Goal: Information Seeking & Learning: Learn about a topic

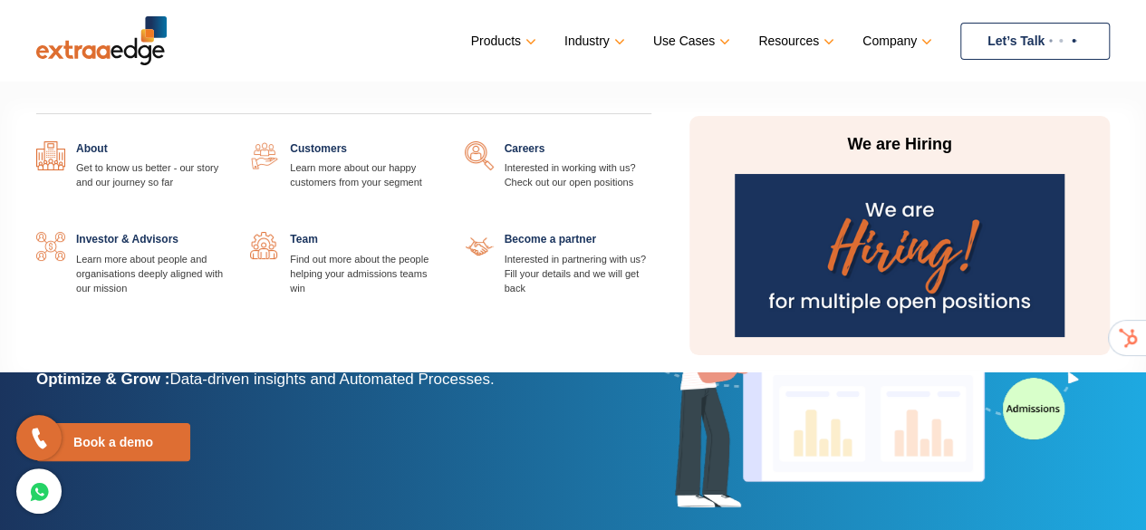
click at [223, 141] on link at bounding box center [223, 141] width 0 height 0
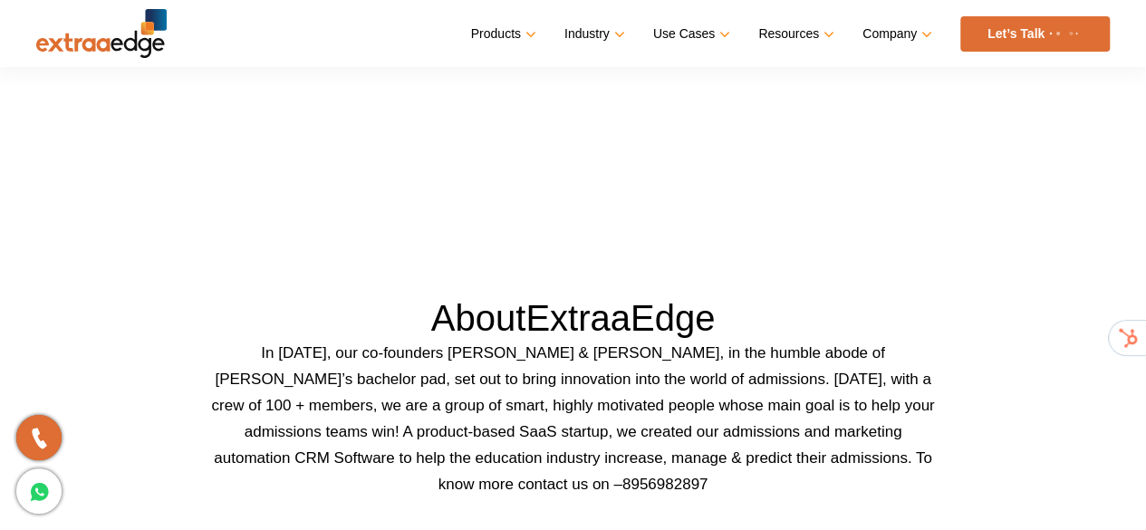
scroll to position [453, 0]
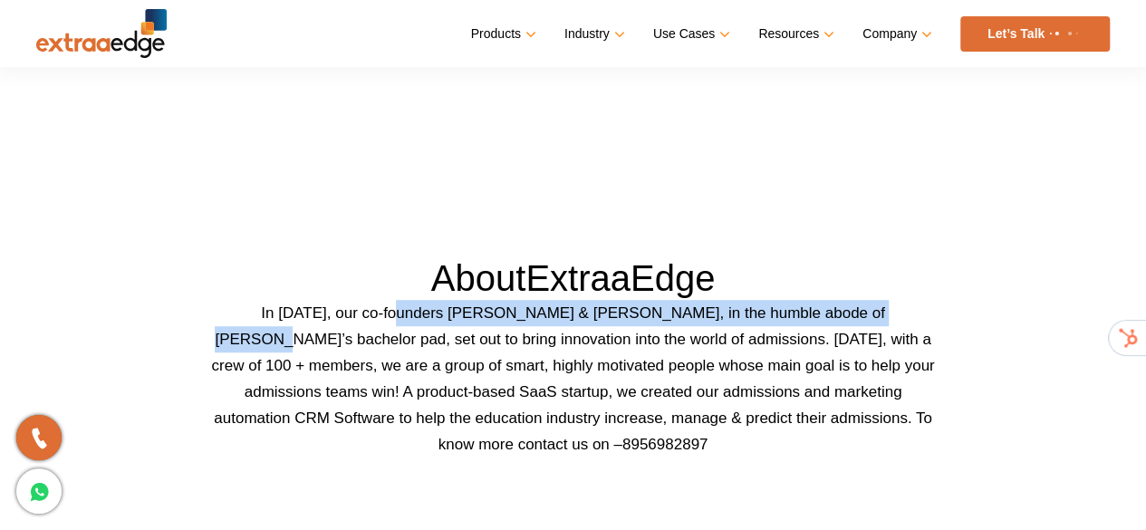
drag, startPoint x: 382, startPoint y: 310, endPoint x: 878, endPoint y: 306, distance: 495.8
click at [878, 306] on p "In [DATE], our co-founders [PERSON_NAME] & [PERSON_NAME], in the humble abode o…" at bounding box center [573, 379] width 725 height 158
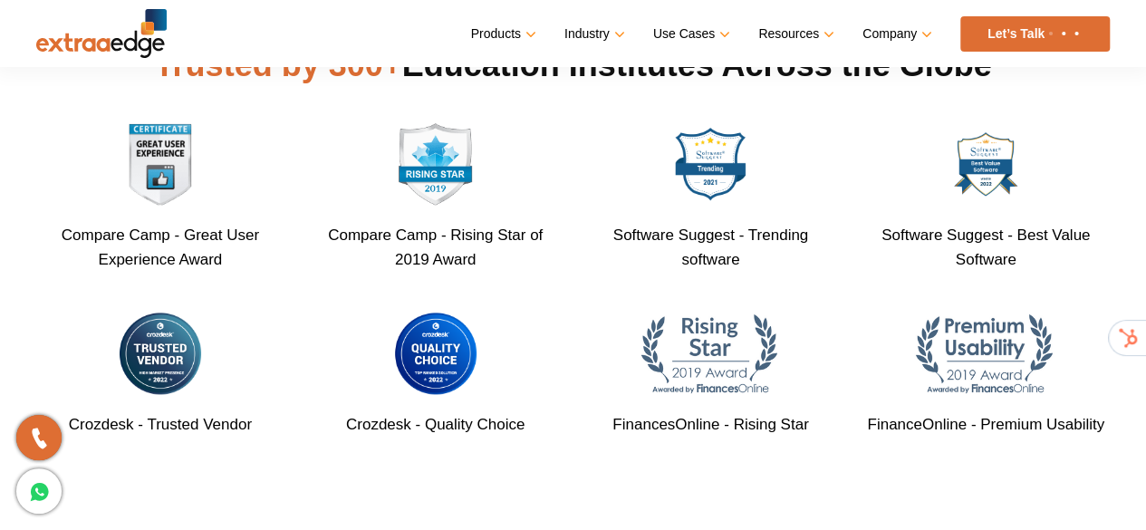
scroll to position [997, 0]
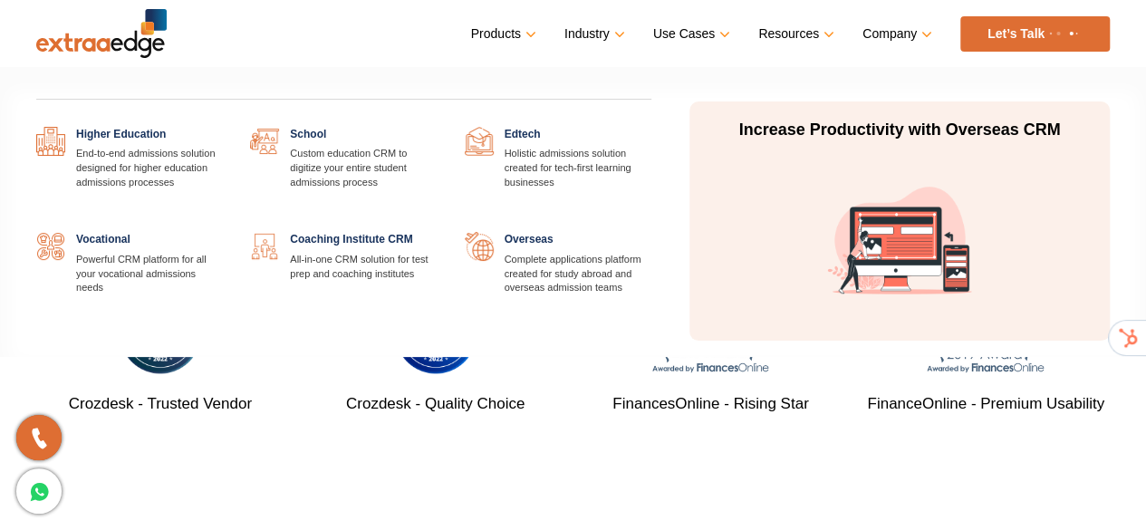
click at [223, 127] on link at bounding box center [223, 127] width 0 height 0
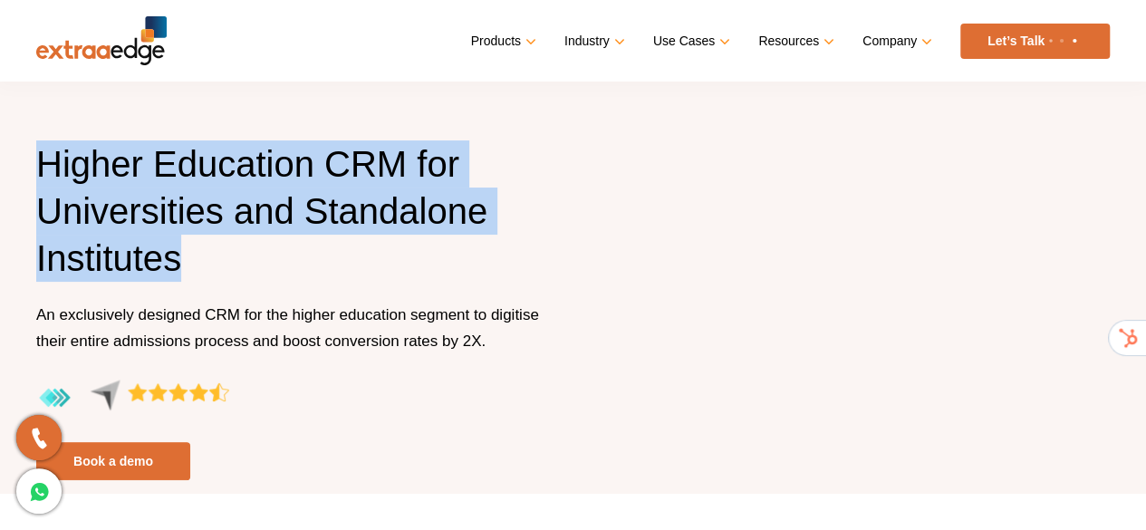
drag, startPoint x: 44, startPoint y: 151, endPoint x: 222, endPoint y: 262, distance: 210.0
click at [222, 262] on h1 "Higher Education CRM for Universities and Standalone Institutes" at bounding box center [298, 220] width 524 height 161
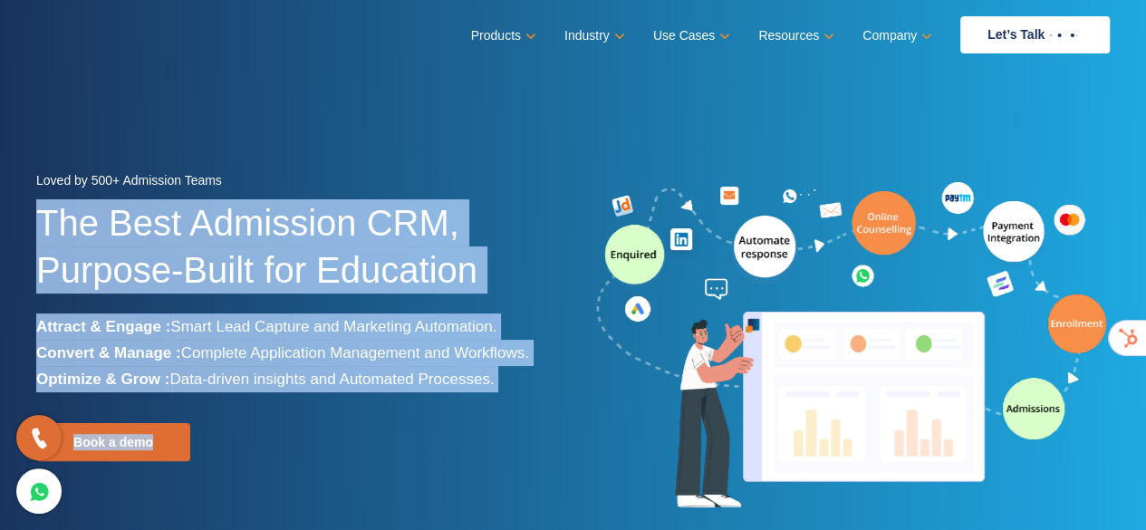
drag, startPoint x: 47, startPoint y: 223, endPoint x: 469, endPoint y: 394, distance: 454.9
click at [466, 396] on div "Loved by 500+ Admission Teams The Best Admission CRM, Purpose-Built for Educati…" at bounding box center [298, 347] width 524 height 358
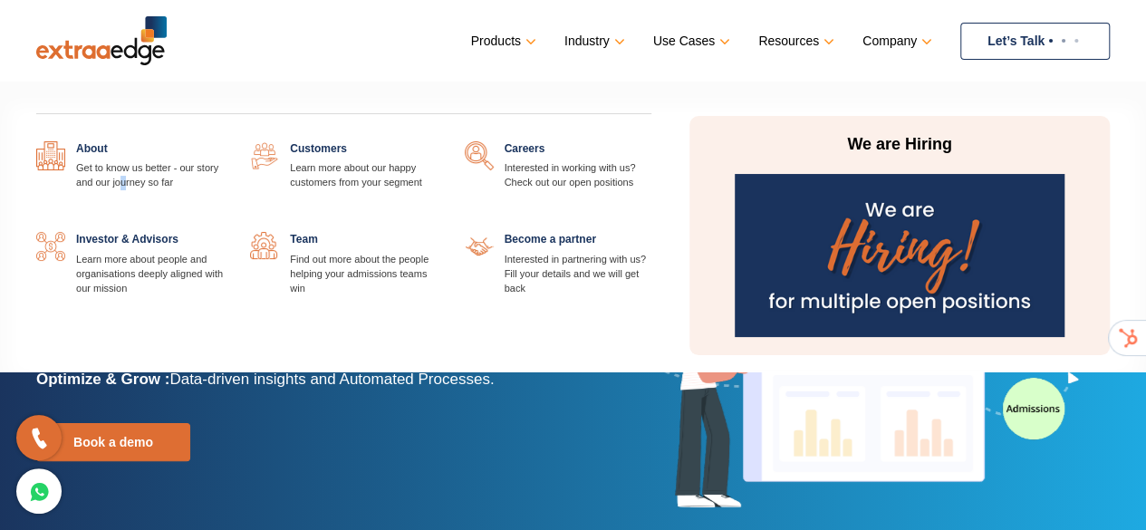
click at [122, 190] on div "About Get to know us better - our story and our journey so far Customers Learn …" at bounding box center [344, 239] width 643 height 196
click at [223, 141] on link at bounding box center [223, 141] width 0 height 0
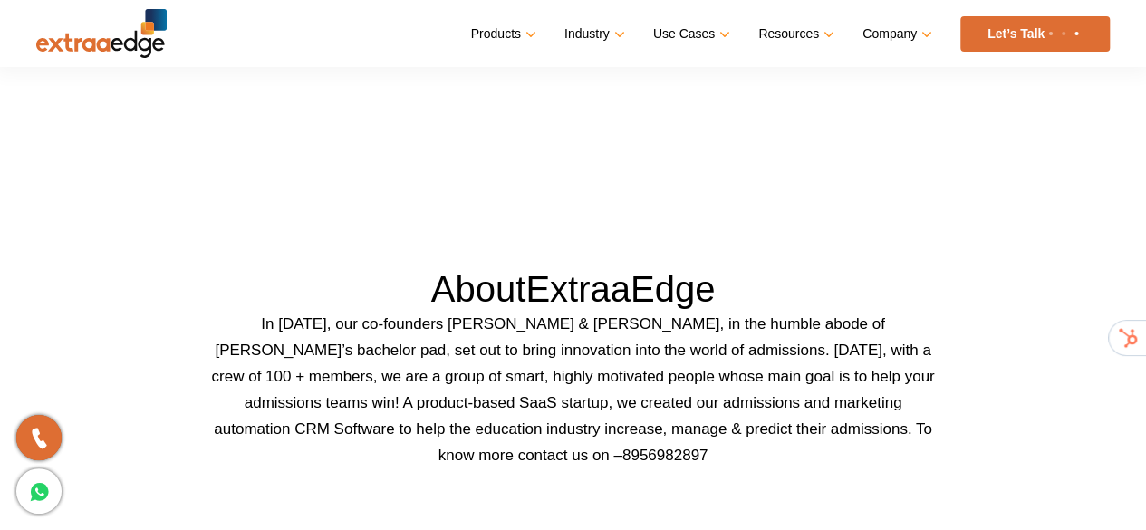
scroll to position [453, 0]
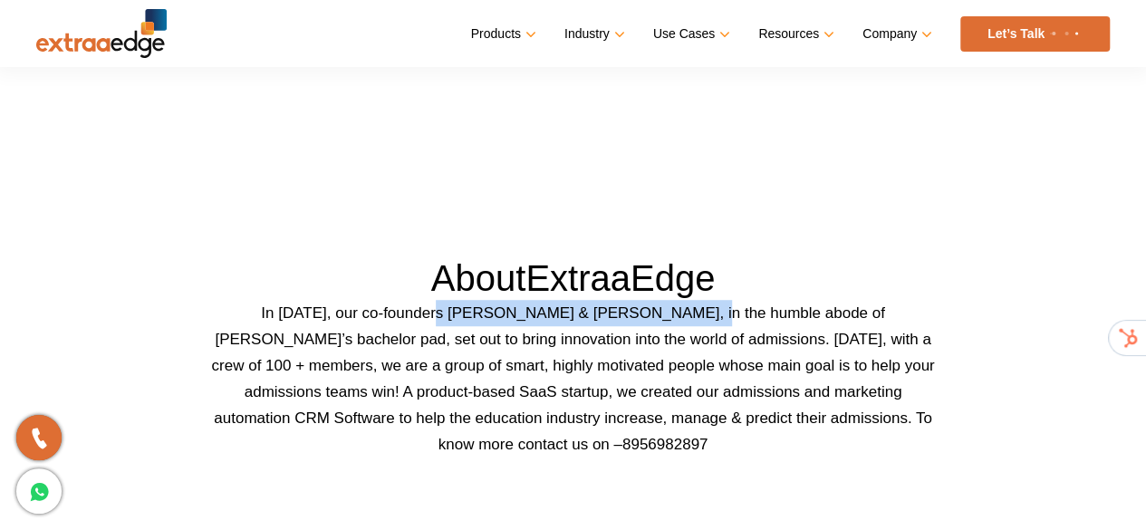
drag, startPoint x: 411, startPoint y: 311, endPoint x: 666, endPoint y: 300, distance: 254.9
click at [666, 300] on p "In [DATE], our co-founders [PERSON_NAME] & [PERSON_NAME], in the humble abode o…" at bounding box center [573, 379] width 725 height 158
